Goal: Information Seeking & Learning: Learn about a topic

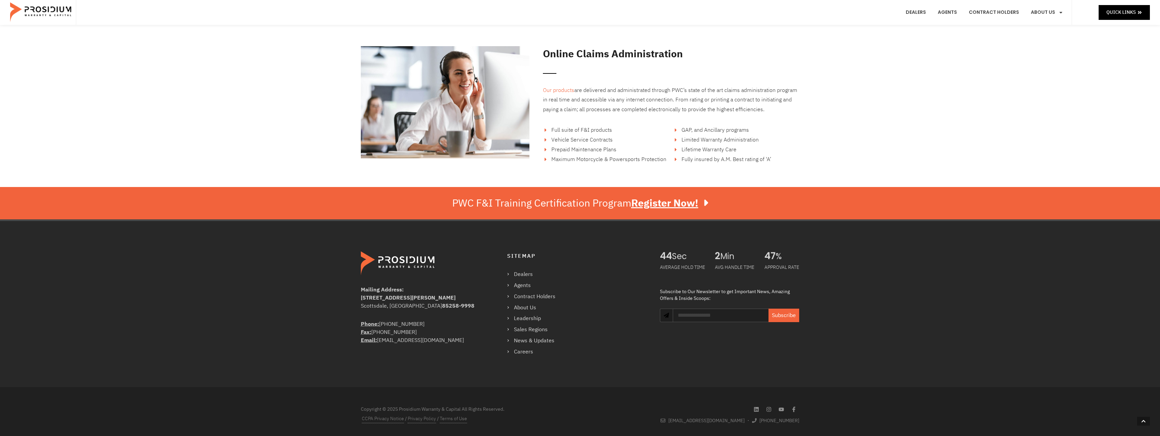
scroll to position [1149, 0]
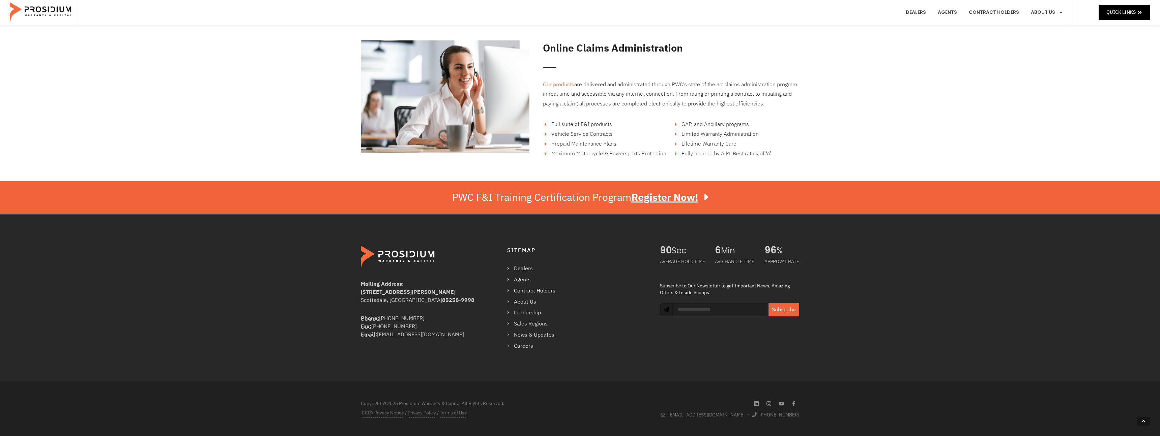
click at [523, 291] on link "Contract Holders" at bounding box center [534, 291] width 55 height 10
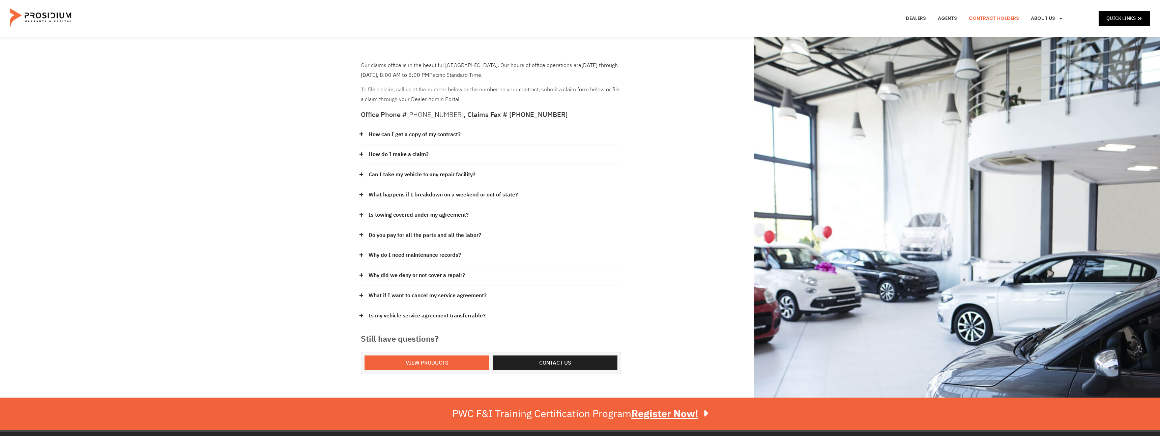
click at [427, 177] on link "Can I take my vehicle to any repair facility?" at bounding box center [422, 175] width 107 height 10
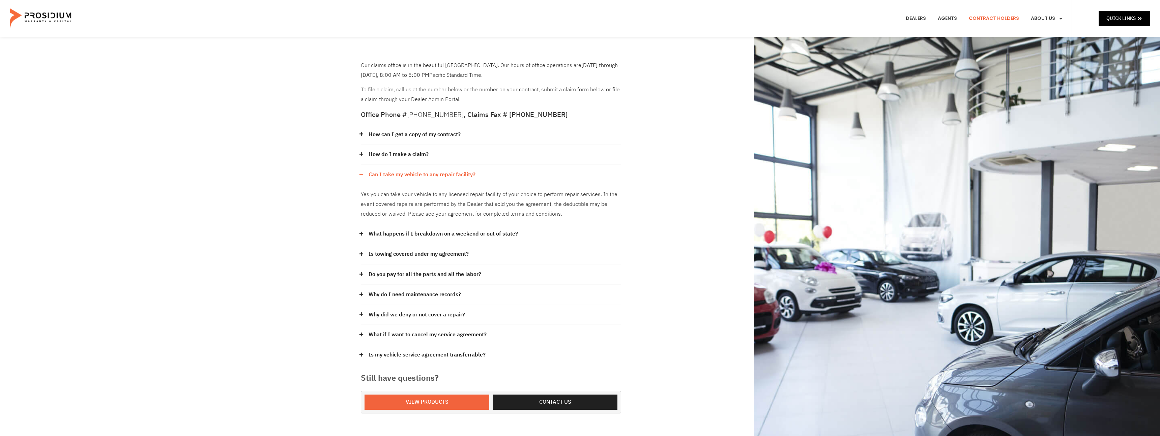
click at [428, 173] on link "Can I take my vehicle to any repair facility?" at bounding box center [422, 175] width 107 height 10
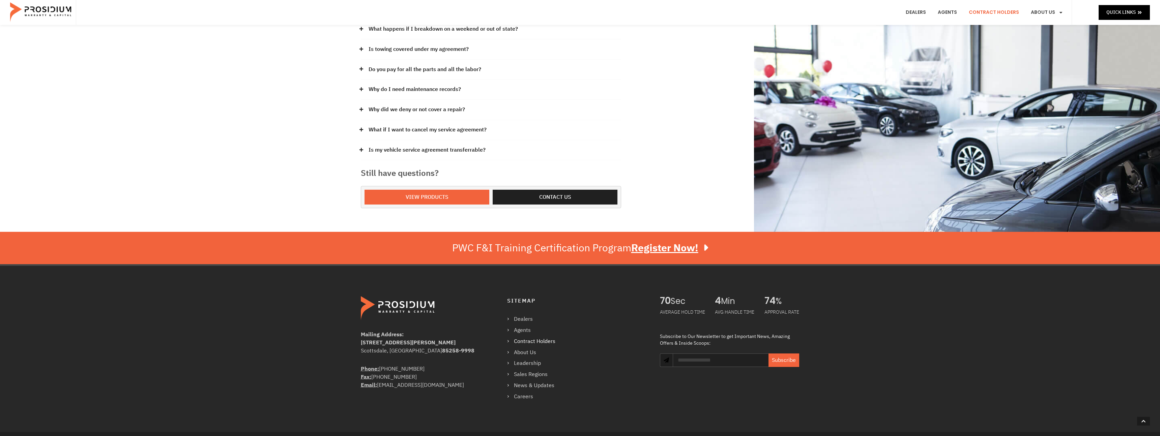
scroll to position [216, 0]
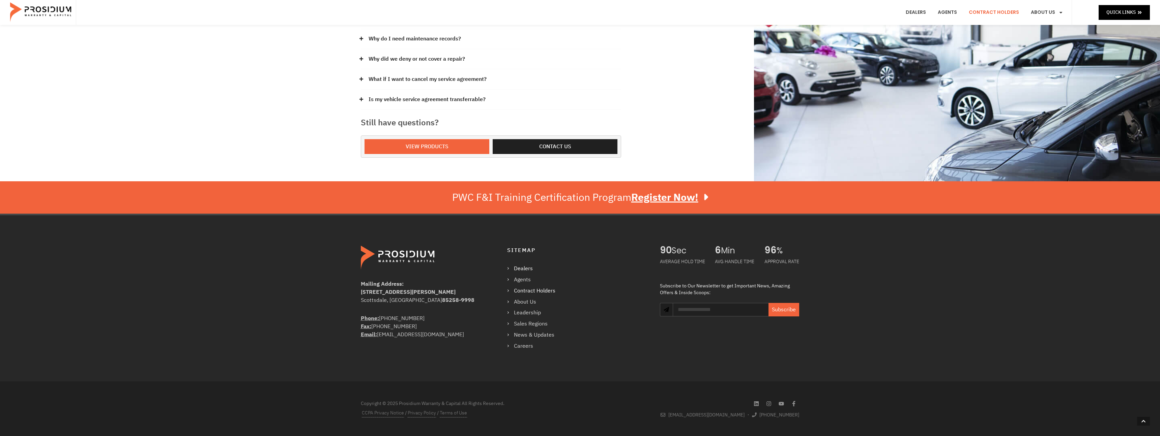
click at [527, 268] on link "Dealers" at bounding box center [534, 269] width 55 height 10
